Goal: Information Seeking & Learning: Learn about a topic

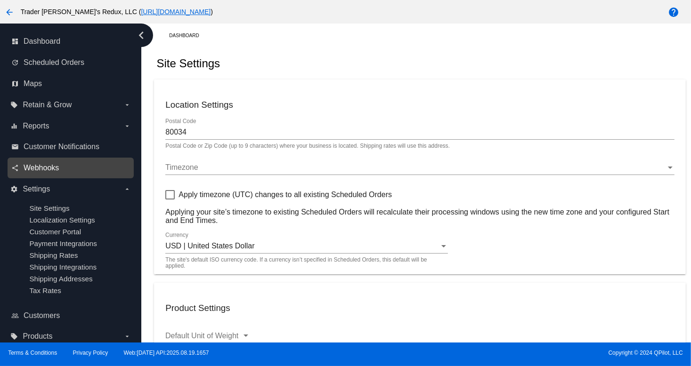
click at [55, 164] on span "Webhooks" at bounding box center [41, 168] width 35 height 8
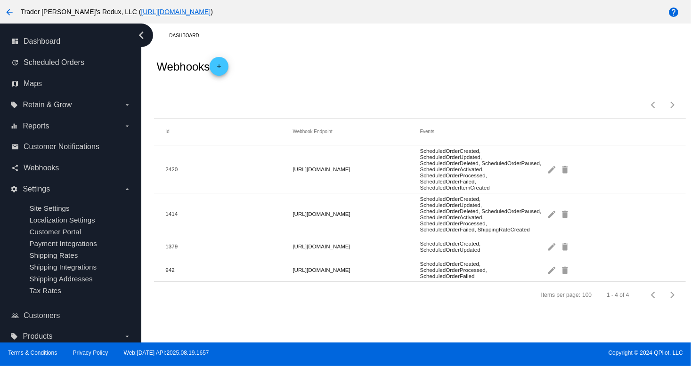
drag, startPoint x: 447, startPoint y: 90, endPoint x: 413, endPoint y: 99, distance: 35.5
click at [443, 91] on div "Items per page: 100 1 - 4 of 4" at bounding box center [419, 101] width 531 height 33
click at [34, 85] on span "Maps" at bounding box center [33, 84] width 18 height 8
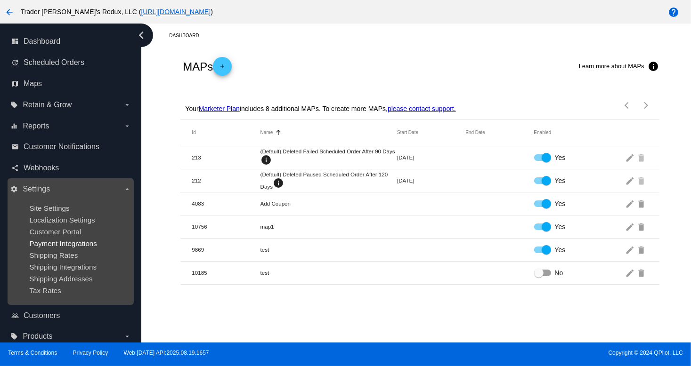
click at [58, 241] on span "Payment Integrations" at bounding box center [63, 244] width 68 height 8
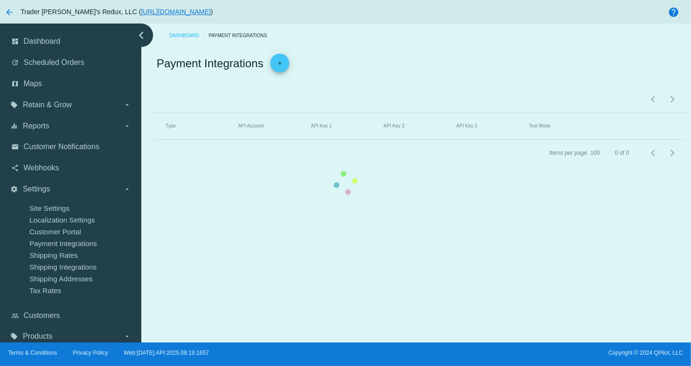
click at [154, 140] on mat-table "Type API Account API Key 1 API Key 2 API Key 3 Test Mode" at bounding box center [419, 126] width 531 height 27
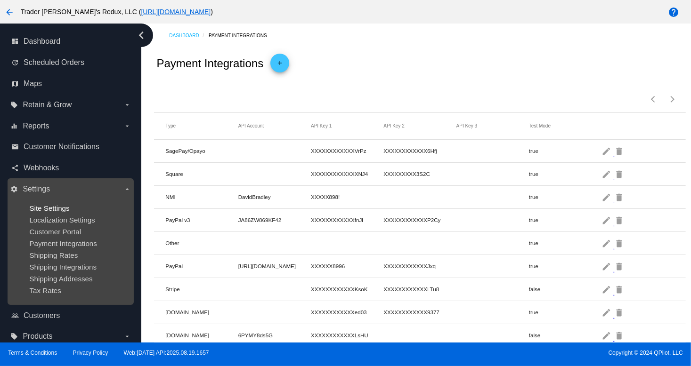
click at [41, 210] on span "Site Settings" at bounding box center [49, 208] width 40 height 8
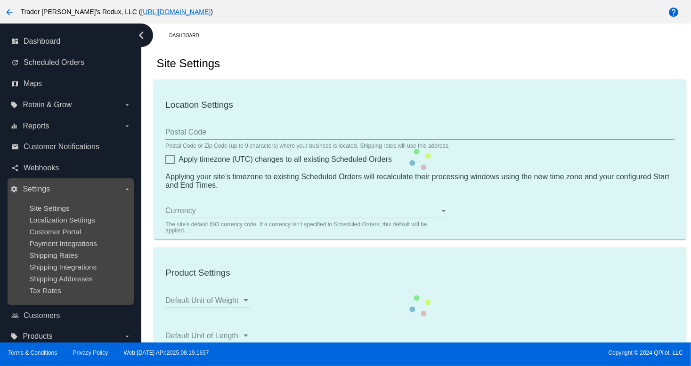
type input "80034"
checkbox input "true"
type input "09:00"
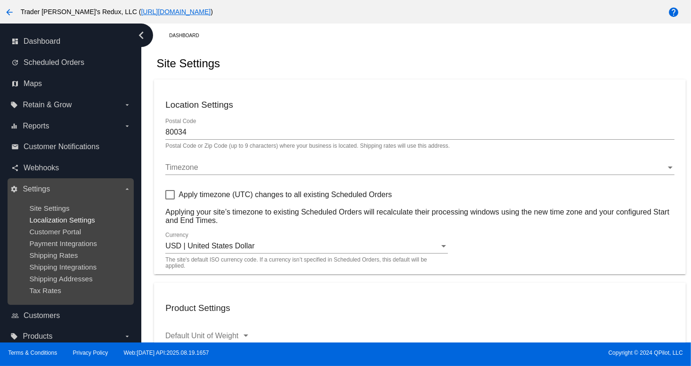
checkbox input "true"
click at [68, 220] on span "Localization Settings" at bounding box center [61, 220] width 65 height 8
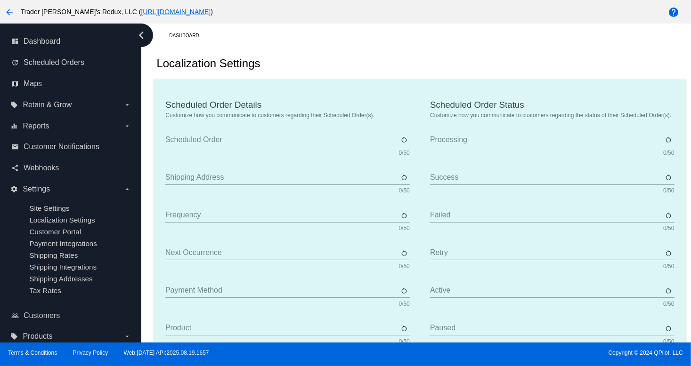
type input "Scheduled Order"
type input "Shipping address"
type input "Frequency"
type input "Next occurrence"
type input "Payment method"
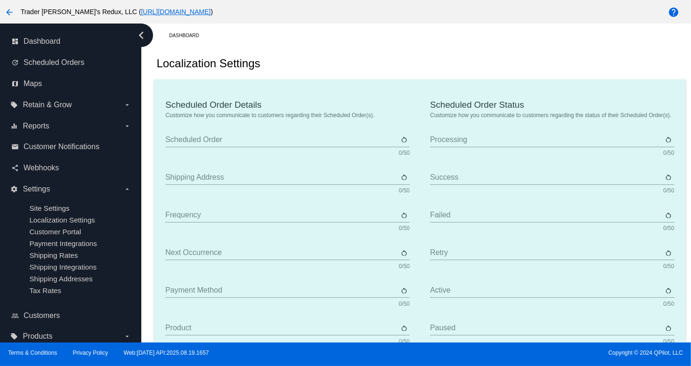
type input "Product"
type input "Quantity"
type input "Price"
type input "Out of stock"
type input "Subtotal"
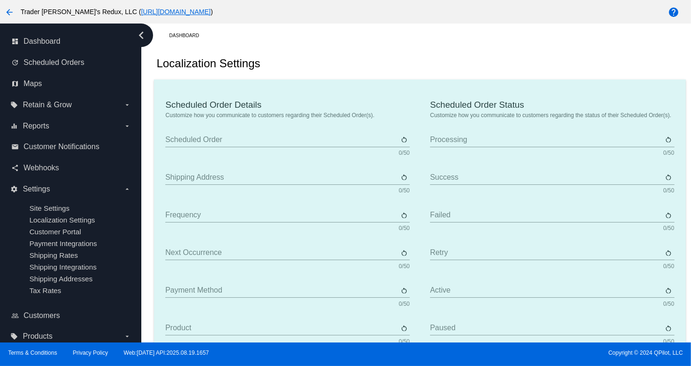
type input "Shipping"
type input "Tax"
type input "TBD"
type input "Total"
type input "No payment method"
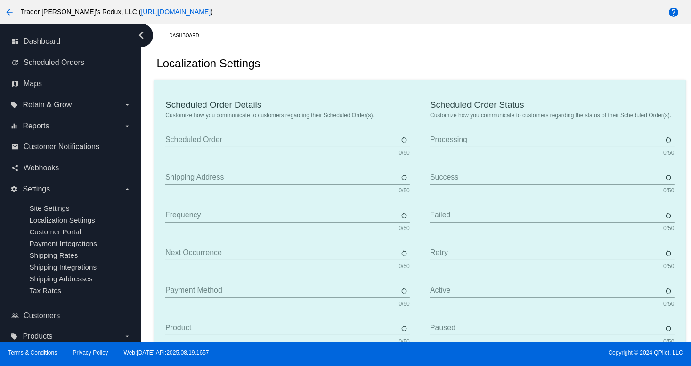
type input "Subscribe"
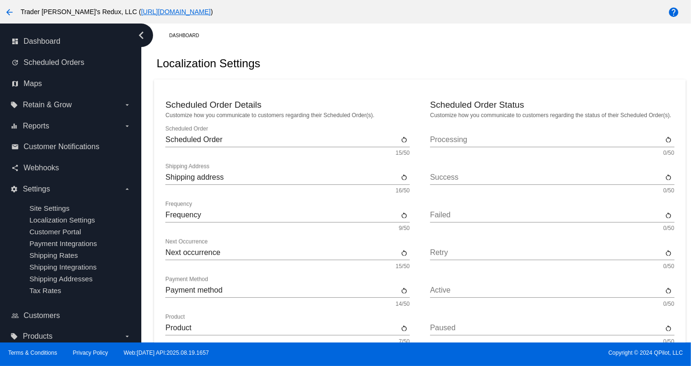
drag, startPoint x: 311, startPoint y: 52, endPoint x: 338, endPoint y: 74, distance: 34.5
click at [318, 61] on div "Localization Settings" at bounding box center [419, 64] width 531 height 32
drag, startPoint x: 369, startPoint y: 57, endPoint x: 359, endPoint y: 64, distance: 11.9
click at [364, 62] on div "Localization Settings" at bounding box center [419, 64] width 531 height 32
click at [48, 33] on div "dashboard Dashboard" at bounding box center [71, 41] width 126 height 21
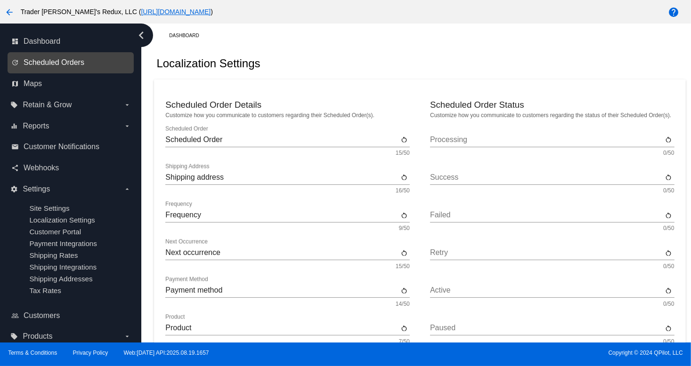
click at [54, 59] on span "Scheduled Orders" at bounding box center [54, 62] width 61 height 8
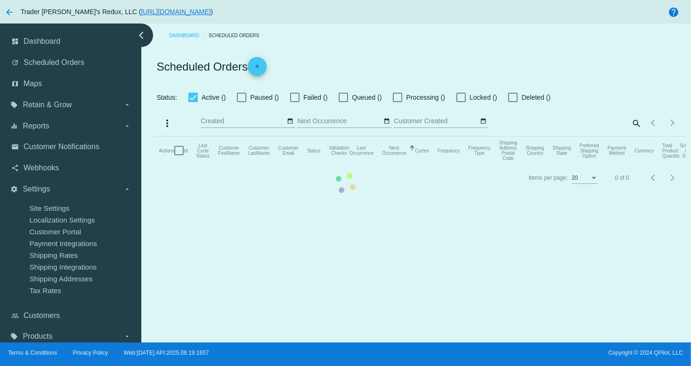
click at [154, 137] on mat-table "Actions Id Last Cycle Status Customer FirstName Customer LastName Customer Emai…" at bounding box center [419, 151] width 531 height 28
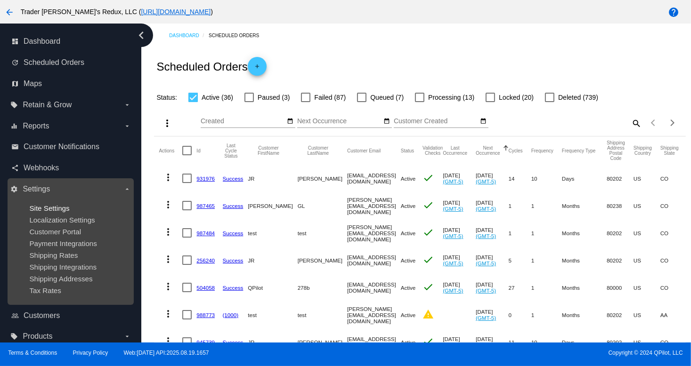
click at [30, 206] on span "Site Settings" at bounding box center [49, 208] width 40 height 8
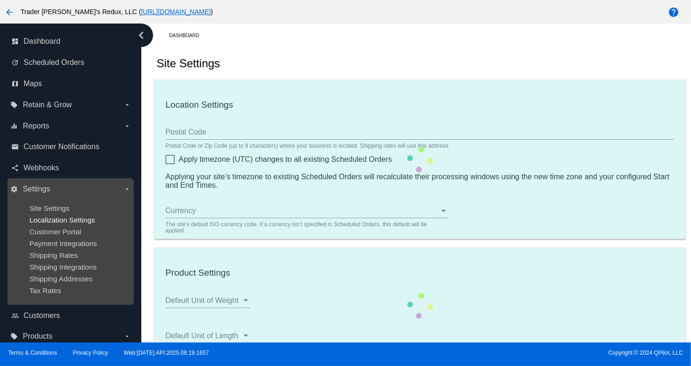
type input "80034"
checkbox input "true"
type input "09:00"
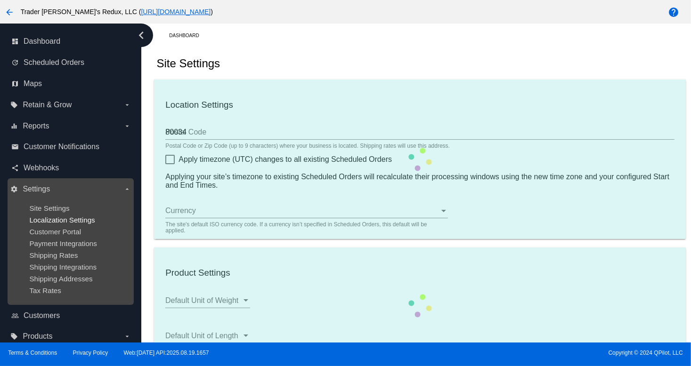
click at [51, 222] on span "Localization Settings" at bounding box center [61, 220] width 65 height 8
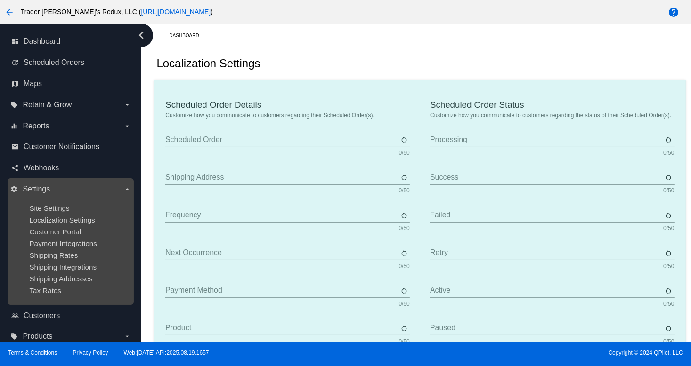
type input "Scheduled Order"
type input "Shipping address"
type input "Frequency"
type input "Next occurrence"
type input "Payment method"
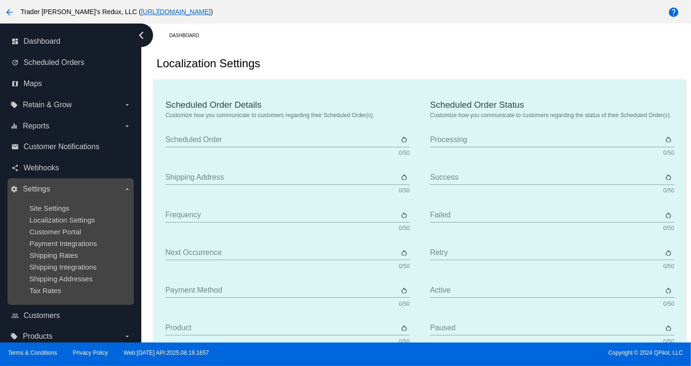
type input "Product"
type input "Quantity"
type input "Price"
type input "Out of stock"
type input "Subtotal"
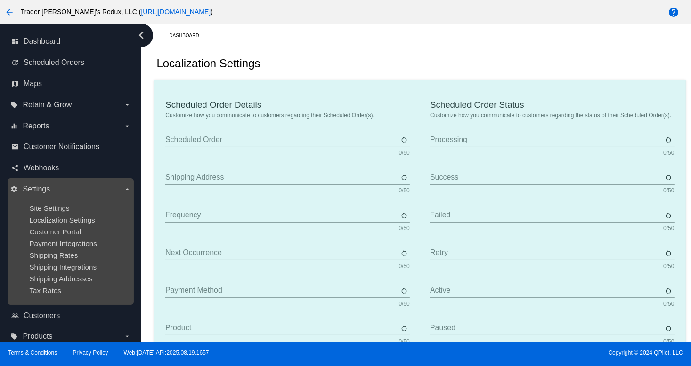
type input "Shipping"
type input "Tax"
type input "TBD"
type input "Total"
type input "No payment method"
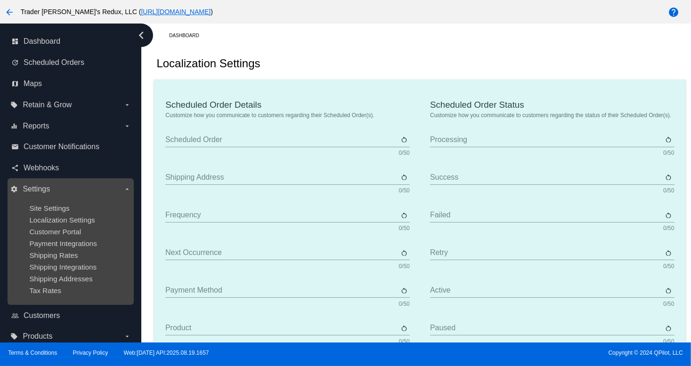
type input "Subscribe"
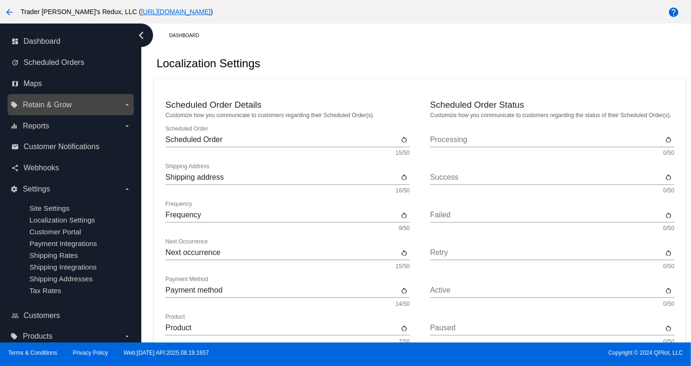
click at [29, 104] on span "Retain & Grow" at bounding box center [47, 105] width 49 height 8
click at [0, 0] on input "local_offer Retain & Grow arrow_drop_down" at bounding box center [0, 0] width 0 height 0
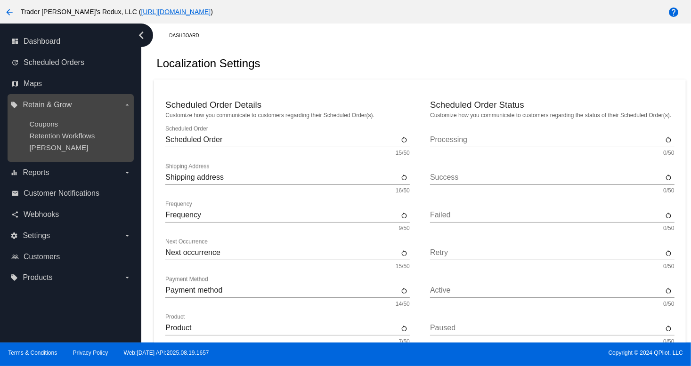
drag, startPoint x: 62, startPoint y: 122, endPoint x: 36, endPoint y: 130, distance: 27.1
click at [62, 124] on div "Coupons" at bounding box center [77, 124] width 97 height 8
click at [48, 123] on span "Coupons" at bounding box center [43, 124] width 29 height 8
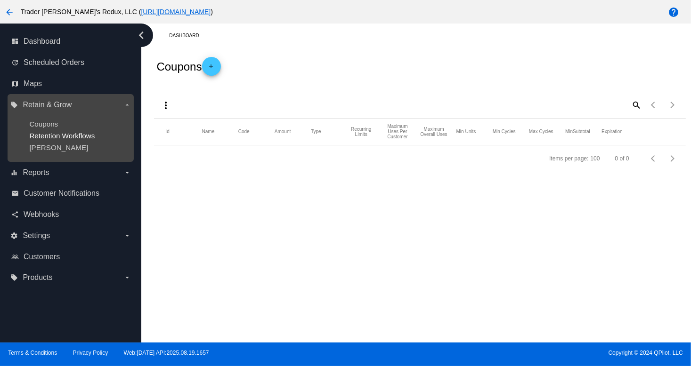
click at [49, 135] on span "Retention Workflows" at bounding box center [61, 136] width 65 height 8
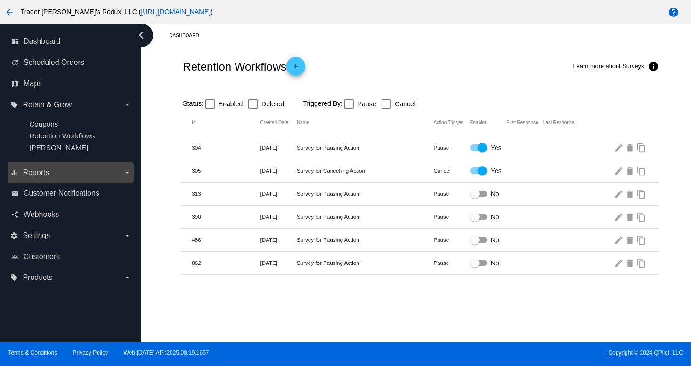
click at [29, 171] on span "Reports" at bounding box center [36, 173] width 26 height 8
click at [0, 0] on input "equalizer Reports arrow_drop_down" at bounding box center [0, 0] width 0 height 0
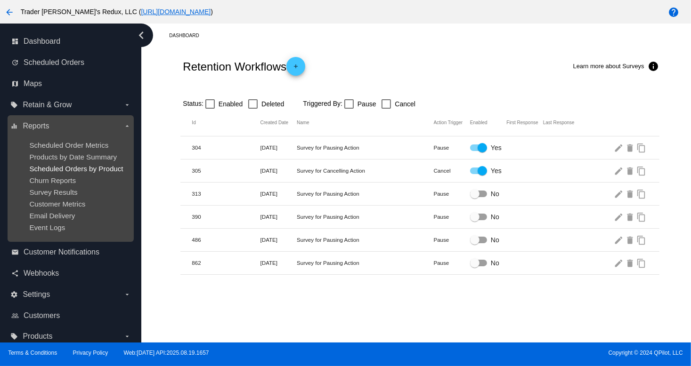
click at [81, 170] on span "Scheduled Orders by Product" at bounding box center [76, 169] width 94 height 8
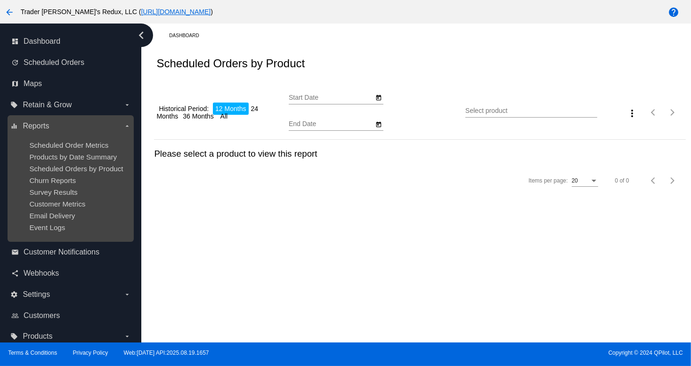
click at [80, 162] on ul "Scheduled Order Metrics Products by Date Summary Scheduled Orders by Product Ch…" at bounding box center [70, 186] width 120 height 105
type input "[DATE]"
click at [77, 146] on span "Scheduled Order Metrics" at bounding box center [68, 145] width 79 height 8
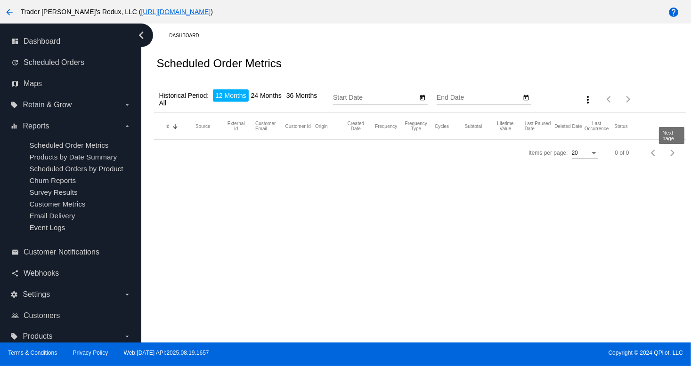
type input "[DATE]"
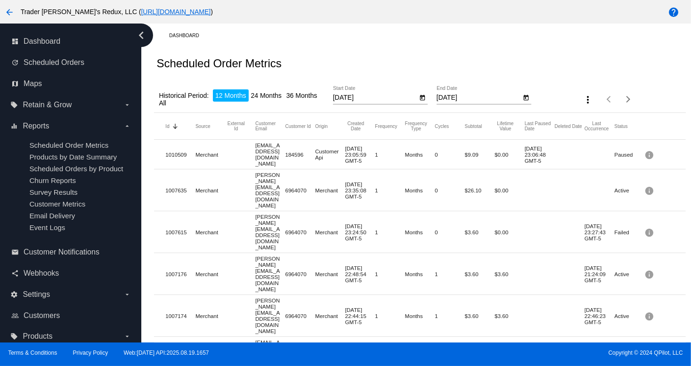
click at [432, 173] on mat-row "1007635 Merchant [EMAIL_ADDRESS][DOMAIN_NAME] 6964070 Merchant [DATE] 23:35:08 …" at bounding box center [419, 191] width 531 height 42
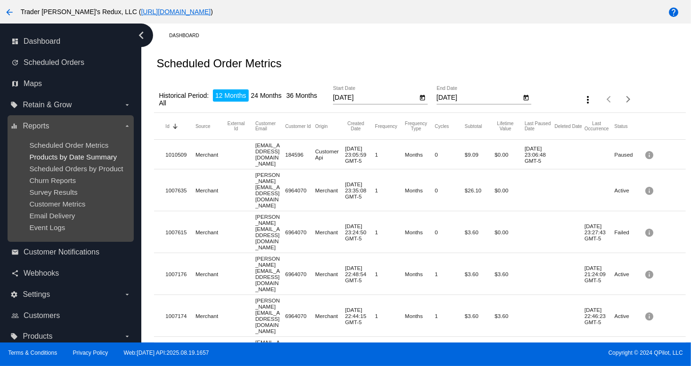
click at [85, 159] on span "Products by Date Summary" at bounding box center [73, 157] width 88 height 8
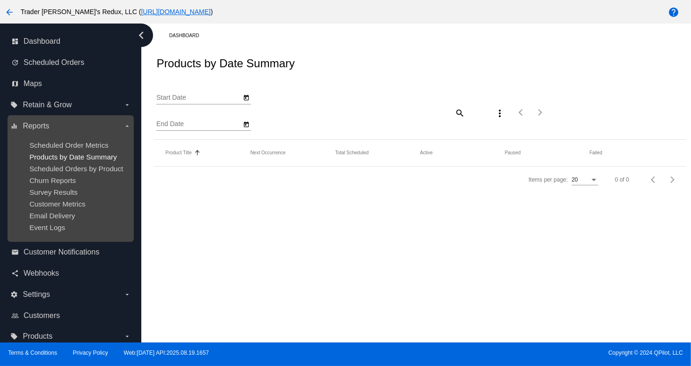
type input "[DATE]"
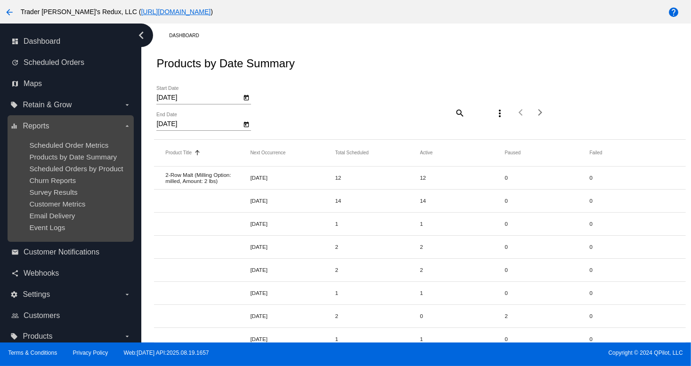
click at [46, 210] on ul "Scheduled Order Metrics Products by Date Summary Scheduled Orders by Product Ch…" at bounding box center [70, 186] width 120 height 105
click at [52, 161] on ul "Scheduled Order Metrics Products by Date Summary Scheduled Orders by Product Ch…" at bounding box center [70, 186] width 120 height 105
click at [54, 162] on ul "Scheduled Order Metrics Products by Date Summary Scheduled Orders by Product Ch…" at bounding box center [70, 186] width 120 height 105
click at [54, 194] on span "Survey Results" at bounding box center [53, 192] width 48 height 8
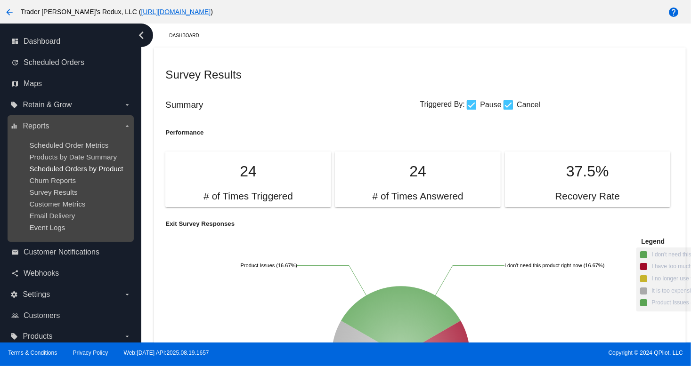
click at [63, 172] on span "Scheduled Orders by Product" at bounding box center [76, 169] width 94 height 8
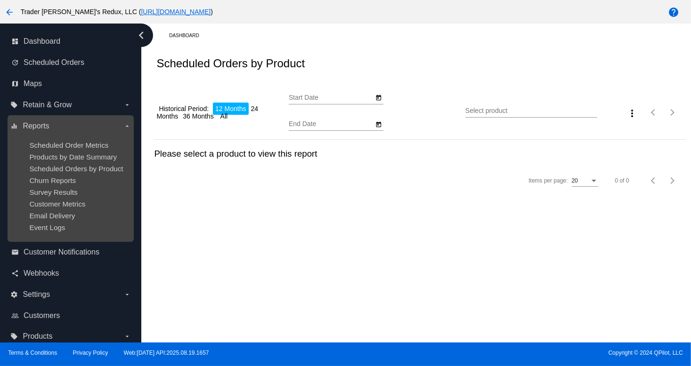
click at [70, 150] on ul "Scheduled Order Metrics Products by Date Summary Scheduled Orders by Product Ch…" at bounding box center [70, 186] width 120 height 105
click at [69, 143] on span "Scheduled Order Metrics" at bounding box center [68, 145] width 79 height 8
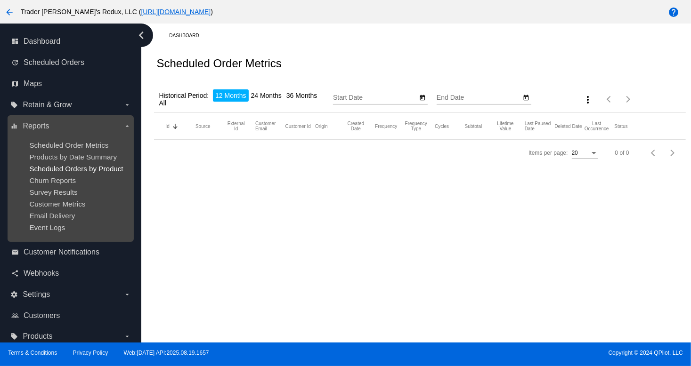
click at [62, 167] on span "Scheduled Orders by Product" at bounding box center [76, 169] width 94 height 8
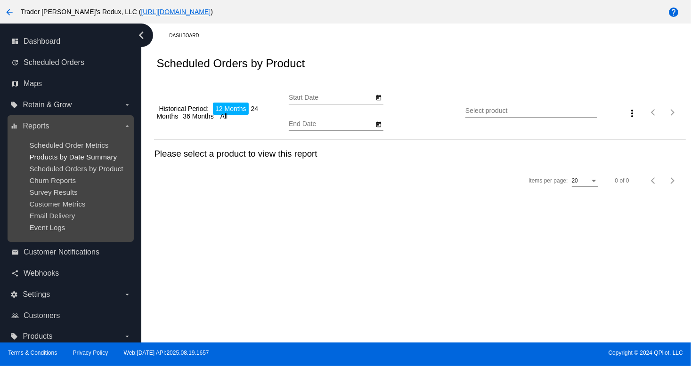
type input "[DATE]"
click at [60, 156] on span "Products by Date Summary" at bounding box center [73, 157] width 88 height 8
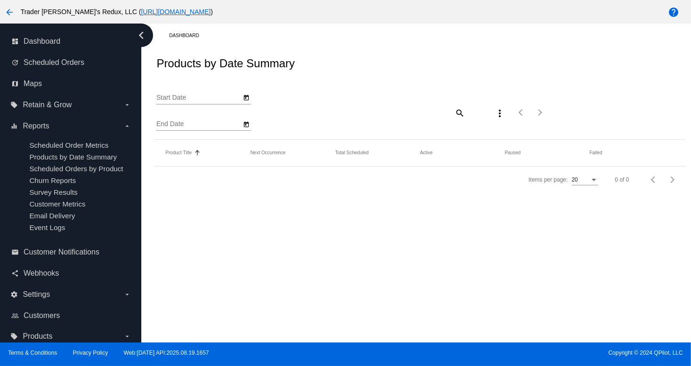
type input "[DATE]"
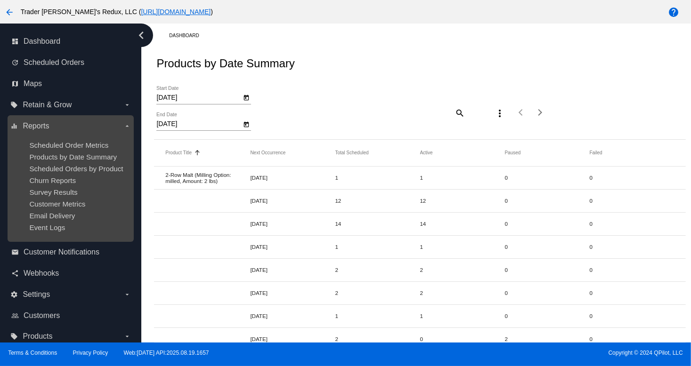
click at [26, 175] on ul "Scheduled Order Metrics Products by Date Summary Scheduled Orders by Product Ch…" at bounding box center [70, 186] width 120 height 105
click at [60, 175] on ul "Scheduled Order Metrics Products by Date Summary Scheduled Orders by Product Ch…" at bounding box center [70, 186] width 120 height 105
click at [58, 200] on ul "Scheduled Order Metrics Products by Date Summary Scheduled Orders by Product Ch…" at bounding box center [70, 186] width 120 height 105
click at [49, 190] on span "Survey Results" at bounding box center [53, 192] width 48 height 8
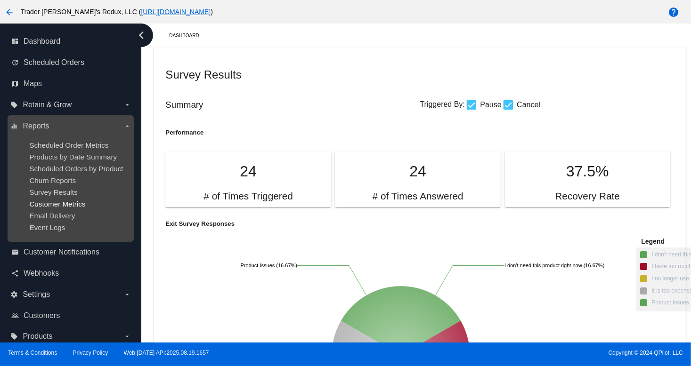
click at [47, 206] on span "Customer Metrics" at bounding box center [57, 204] width 56 height 8
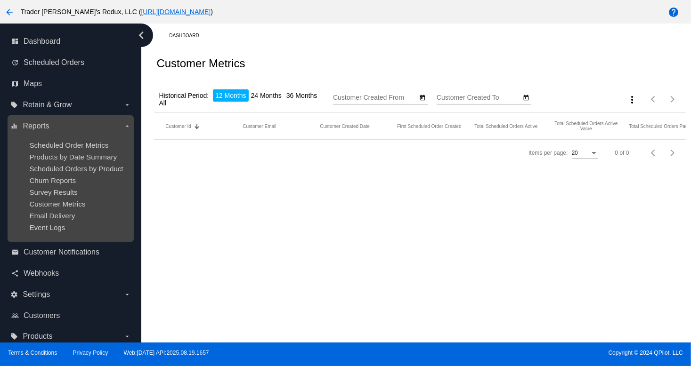
click at [72, 187] on ul "Scheduled Order Metrics Products by Date Summary Scheduled Orders by Product Ch…" at bounding box center [70, 186] width 120 height 105
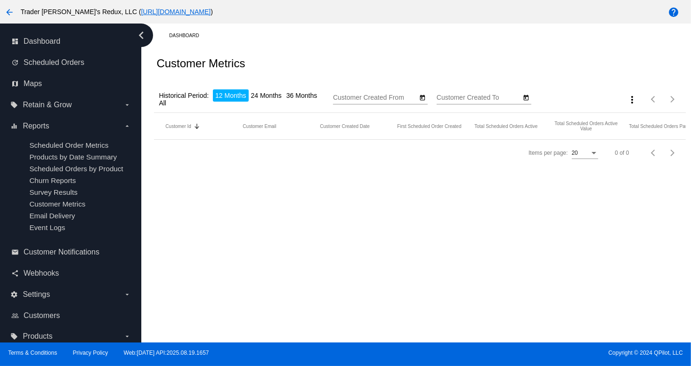
type input "[DATE]"
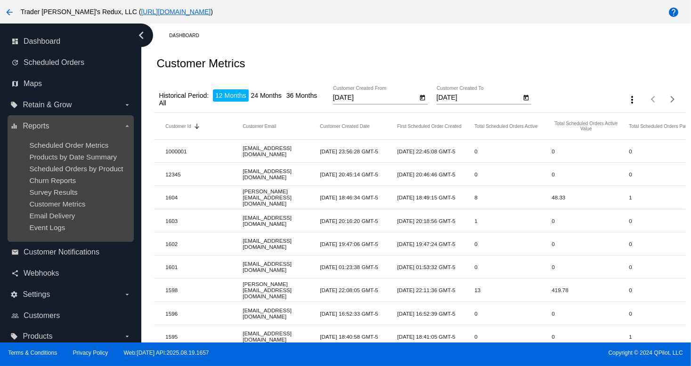
click at [68, 211] on ul "Scheduled Order Metrics Products by Date Summary Scheduled Orders by Product Ch…" at bounding box center [70, 186] width 120 height 105
click at [68, 160] on span "Products by Date Summary" at bounding box center [73, 157] width 88 height 8
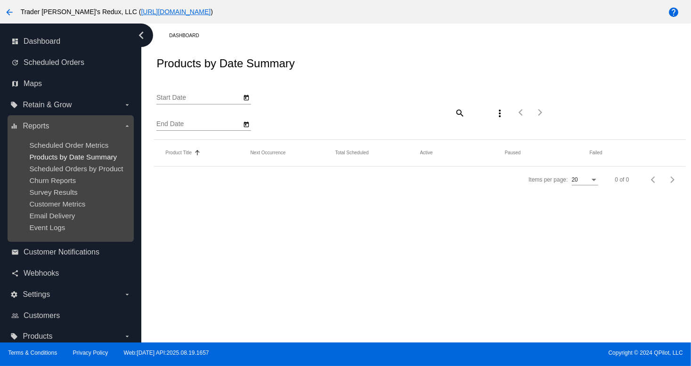
type input "[DATE]"
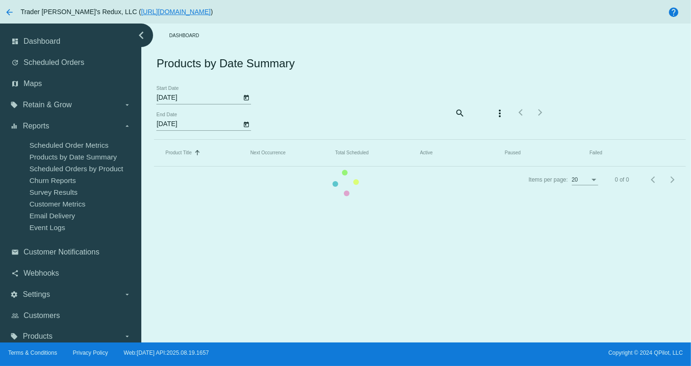
click at [154, 167] on mat-table "Product Title Sorted by Title ascending Next Occurrence Total Scheduled Active …" at bounding box center [419, 153] width 531 height 27
click at [154, 140] on mat-table "Product Title Sorted by Title ascending Next Occurrence Total Scheduled Active …" at bounding box center [419, 153] width 531 height 27
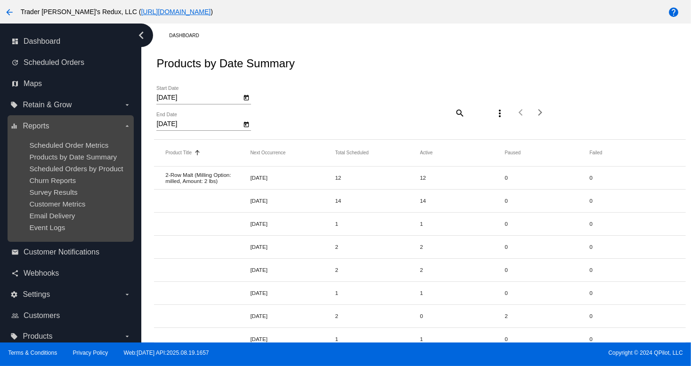
click at [26, 180] on ul "Scheduled Order Metrics Products by Date Summary Scheduled Orders by Product Ch…" at bounding box center [70, 186] width 120 height 105
click at [53, 184] on span "Churn Reports" at bounding box center [52, 181] width 47 height 8
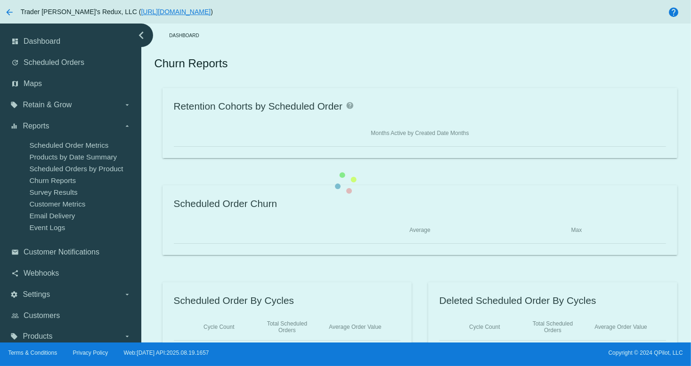
click at [154, 177] on div "Retention Cohorts by Scheduled Order help Months Active by Created Date Months …" at bounding box center [419, 220] width 531 height 264
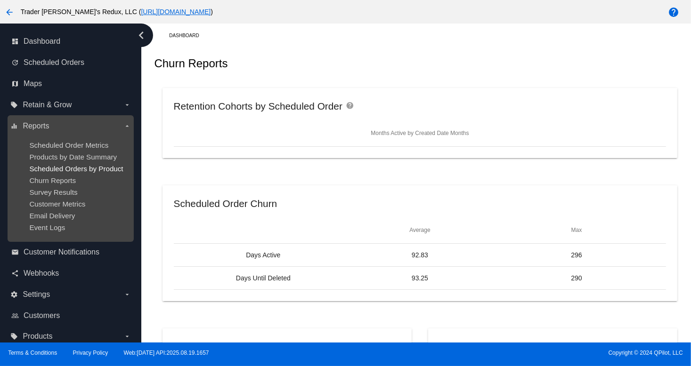
click at [57, 173] on span "Scheduled Orders by Product" at bounding box center [76, 169] width 94 height 8
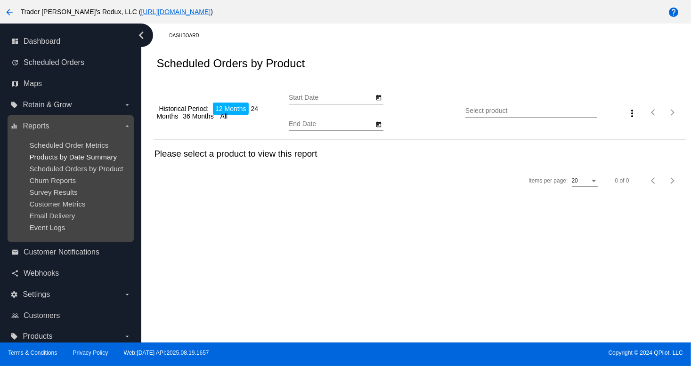
type input "[DATE]"
click at [58, 159] on span "Products by Date Summary" at bounding box center [73, 157] width 88 height 8
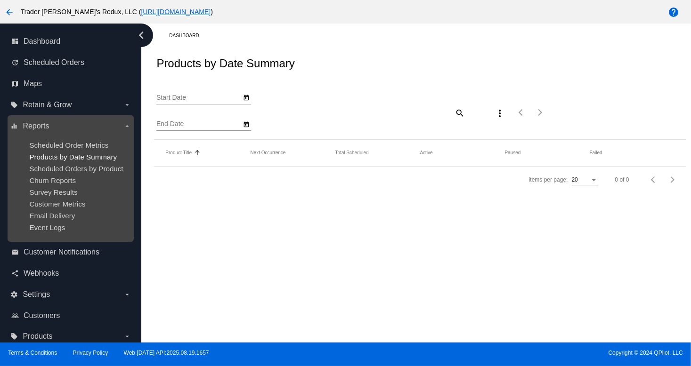
type input "[DATE]"
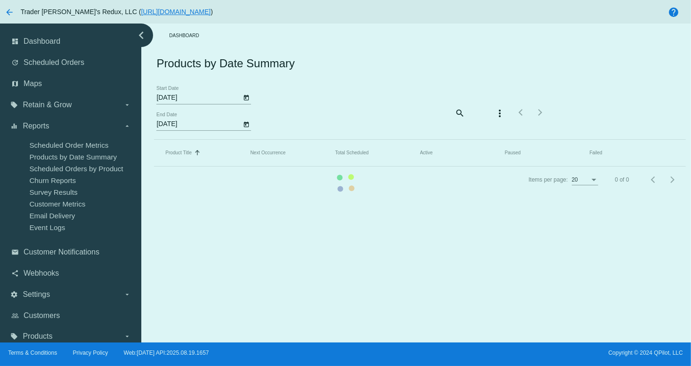
click at [154, 148] on mat-table "Product Title Sorted by Title ascending Next Occurrence Total Scheduled Active …" at bounding box center [419, 153] width 531 height 27
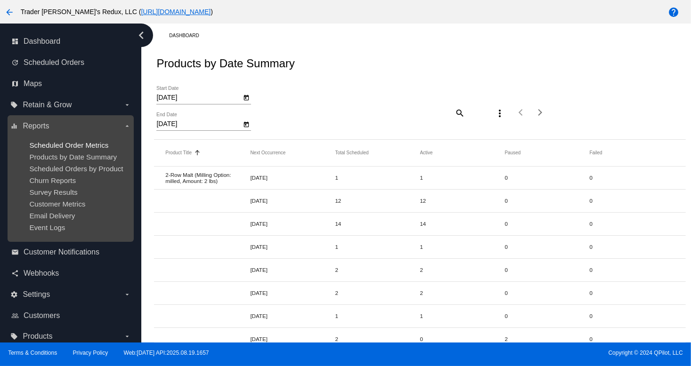
click at [97, 144] on span "Scheduled Order Metrics" at bounding box center [68, 145] width 79 height 8
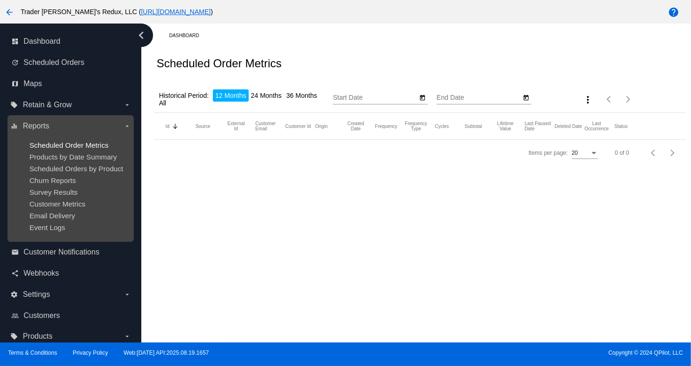
type input "[DATE]"
